Goal: Check status: Check status

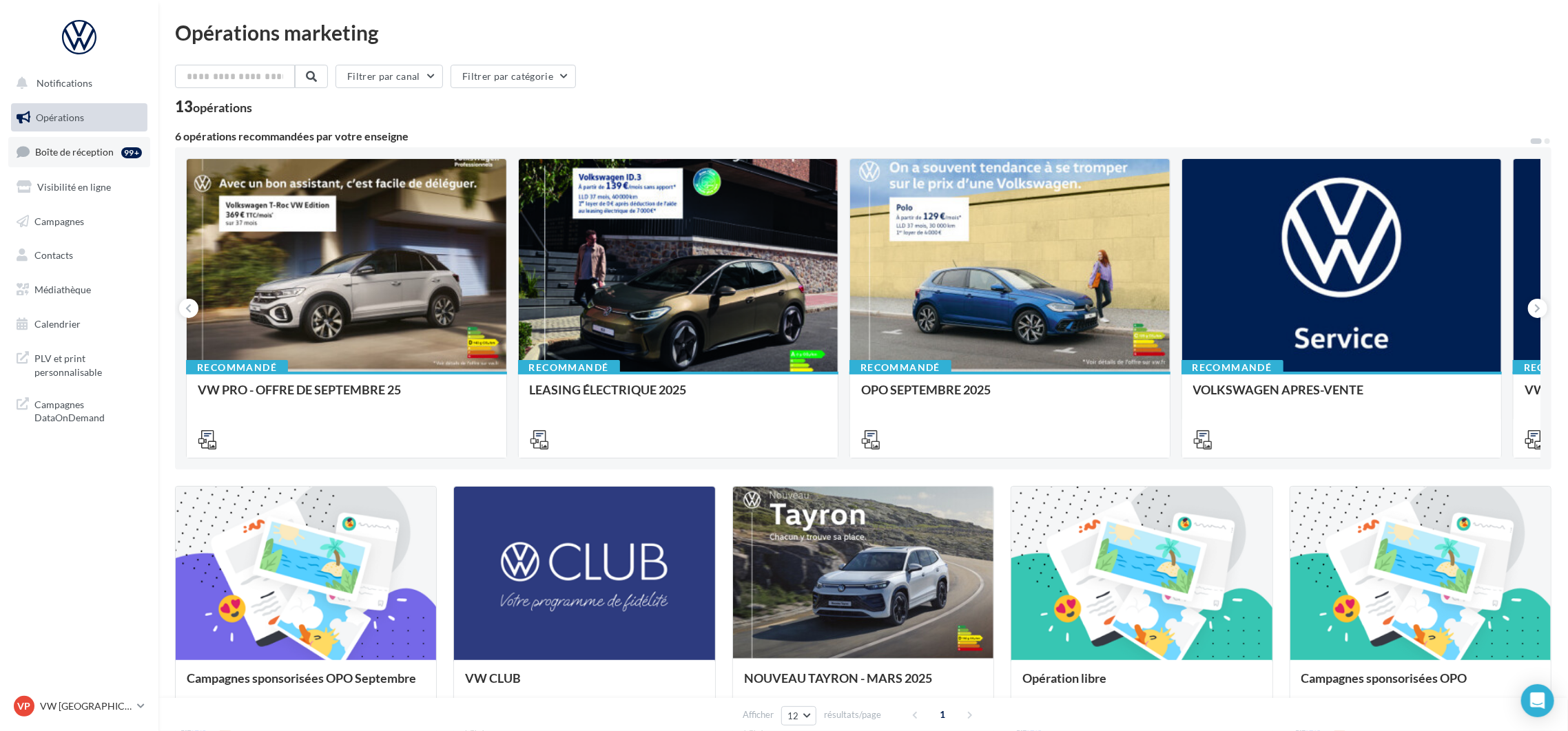
click at [89, 147] on span "Boîte de réception" at bounding box center [74, 151] width 79 height 11
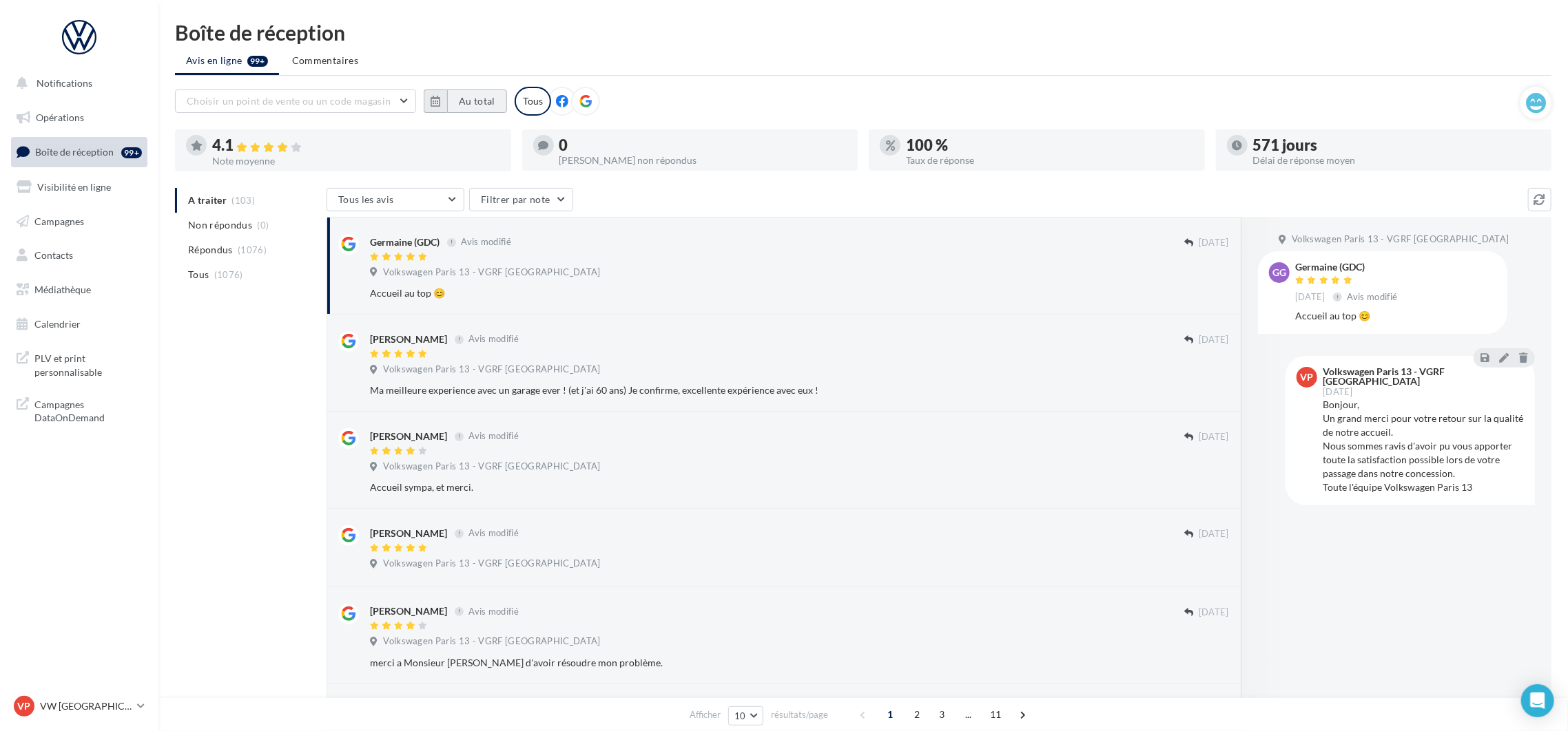
click at [478, 102] on button "Au total" at bounding box center [478, 101] width 60 height 23
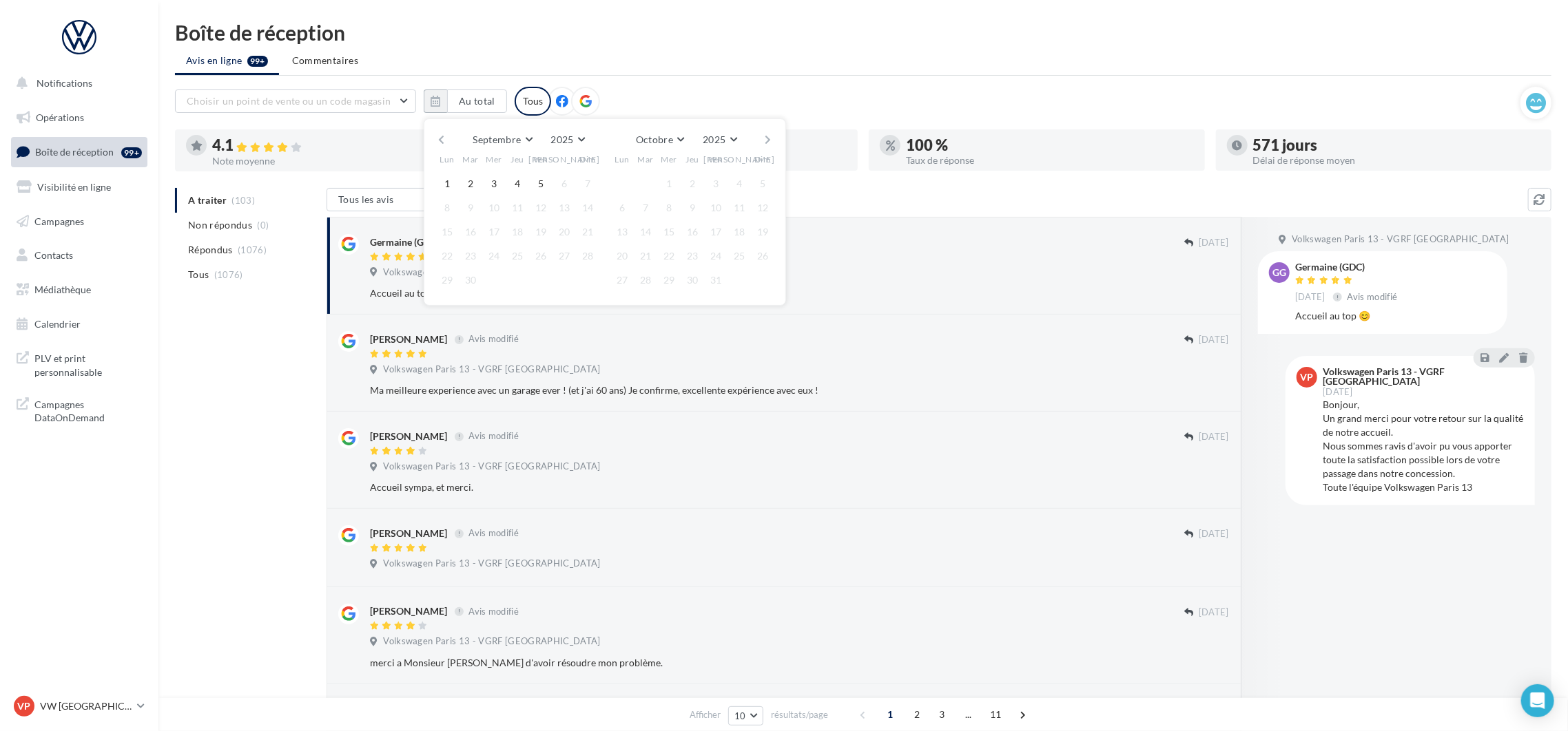
click at [448, 138] on div "Septembre [PERSON_NAME] Mars Avril Mai Juin Juillet Août Septembre Octobre Nove…" at bounding box center [604, 139] width 315 height 20
click at [432, 143] on div "Septembre [PERSON_NAME] Mars Avril Mai Juin Juillet Août Septembre Octobre Nove…" at bounding box center [604, 211] width 362 height 187
click at [442, 140] on button "button" at bounding box center [441, 139] width 11 height 20
click at [466, 183] on button "1" at bounding box center [470, 184] width 21 height 21
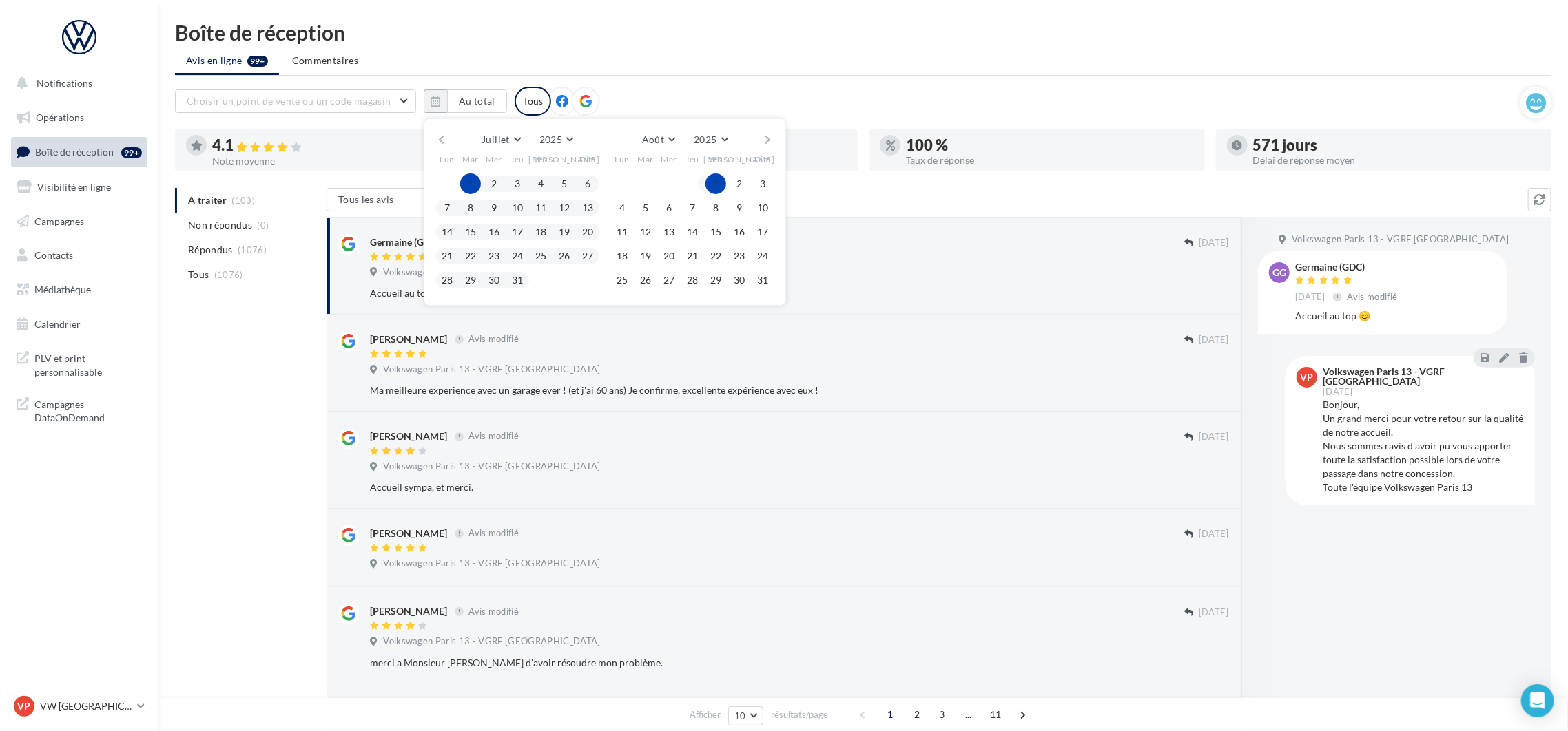
click at [768, 140] on button "button" at bounding box center [768, 139] width 11 height 20
click at [726, 184] on span "5" at bounding box center [715, 184] width 21 height 21
click at [254, 461] on div "A traiter (103) Non répondus (0) Répondus (1076) Tous (1076) Tous les avis Tous…" at bounding box center [863, 697] width 1376 height 1019
click at [97, 701] on p "VW [GEOGRAPHIC_DATA] 13" at bounding box center [85, 706] width 91 height 14
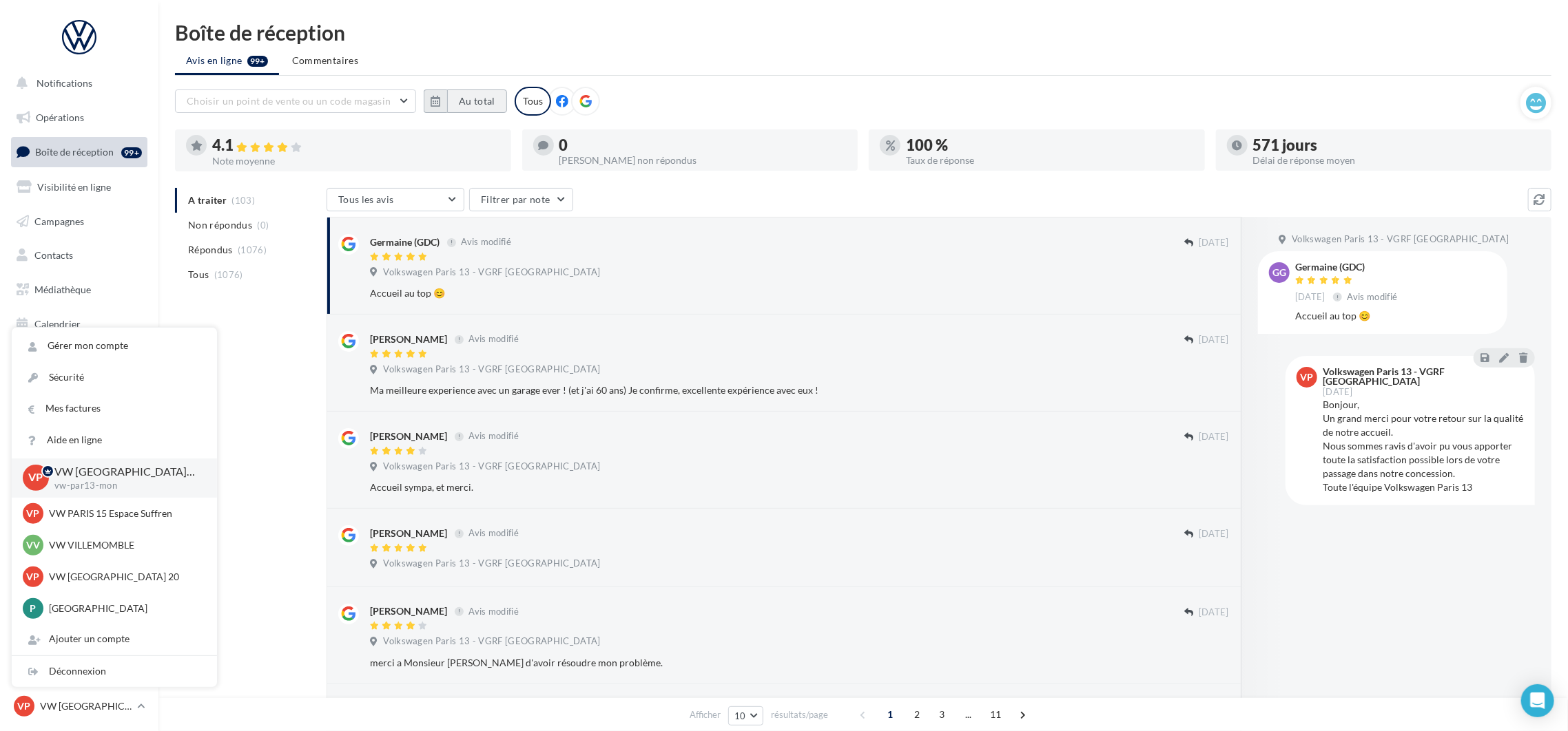
click at [466, 98] on button "Au total" at bounding box center [478, 101] width 60 height 23
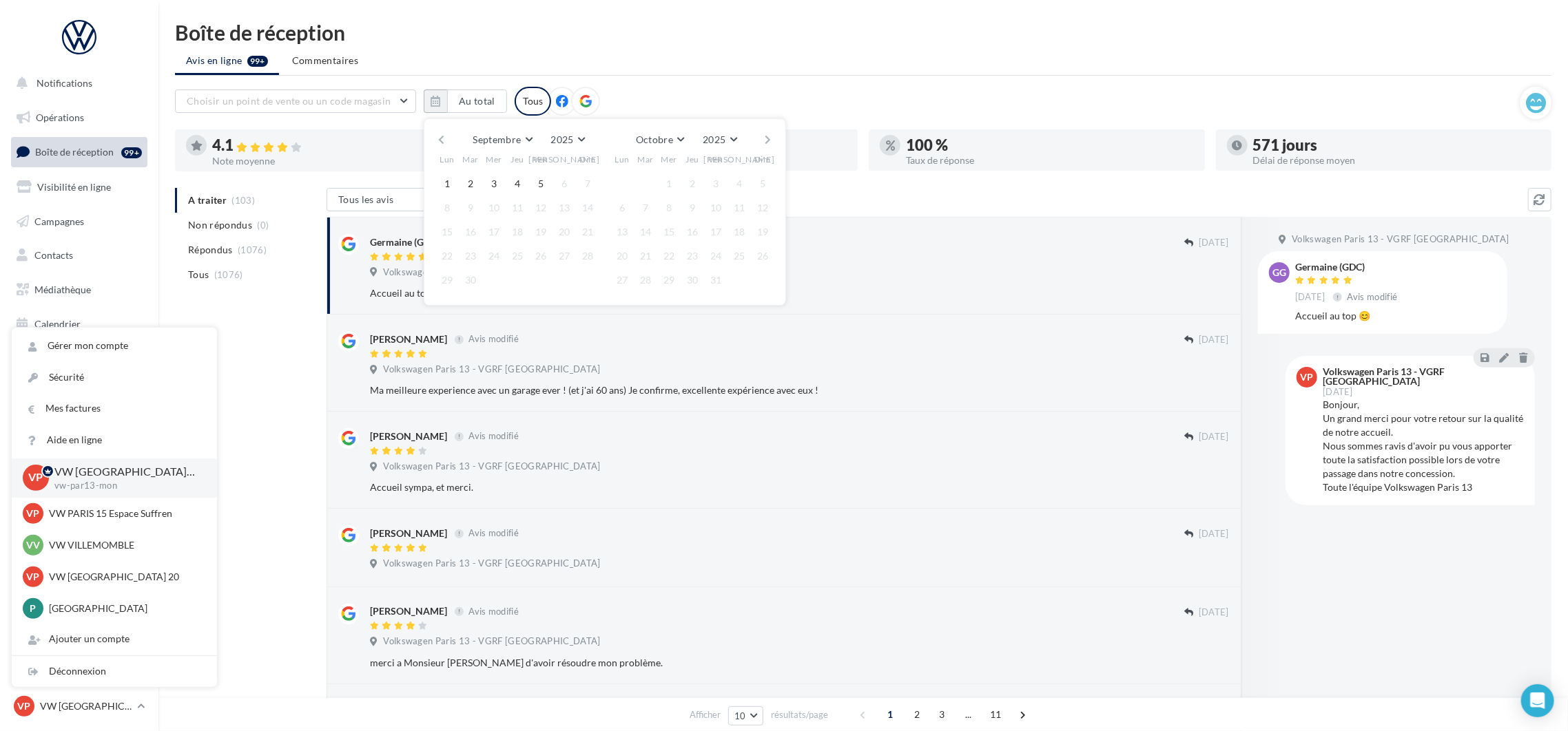
click at [443, 134] on button "button" at bounding box center [441, 139] width 11 height 20
click at [447, 149] on div "Lun" at bounding box center [447, 160] width 24 height 21
click at [431, 138] on div "Août [PERSON_NAME] Mars Avril Mai Juin Juillet Août Septembre Octobre Novembre …" at bounding box center [604, 211] width 362 height 187
click at [435, 139] on button "button" at bounding box center [441, 139] width 11 height 20
click at [469, 184] on button "1" at bounding box center [470, 184] width 21 height 21
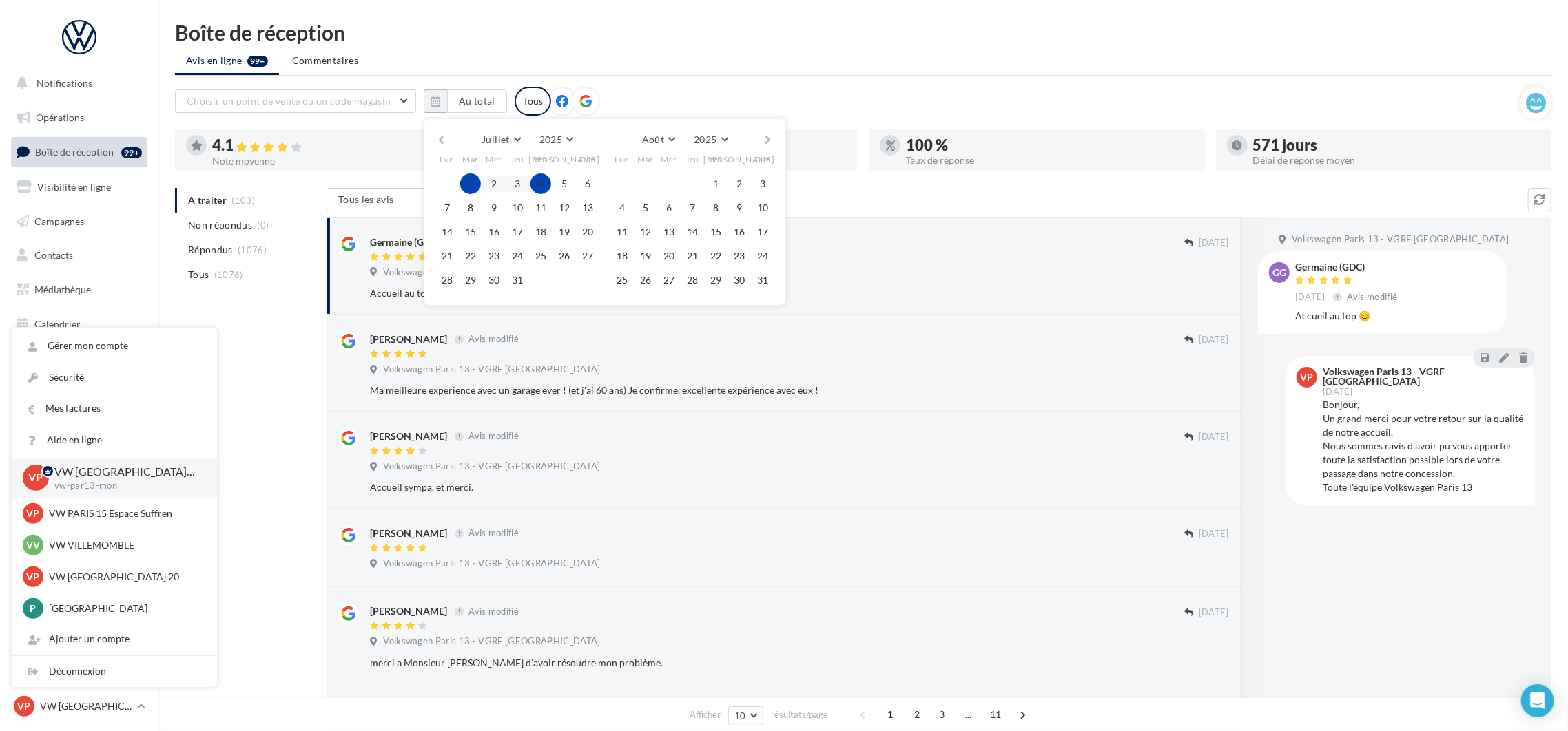
click at [765, 141] on button "button" at bounding box center [768, 139] width 11 height 20
click at [712, 192] on button "5" at bounding box center [715, 184] width 21 height 21
